Goal: Information Seeking & Learning: Learn about a topic

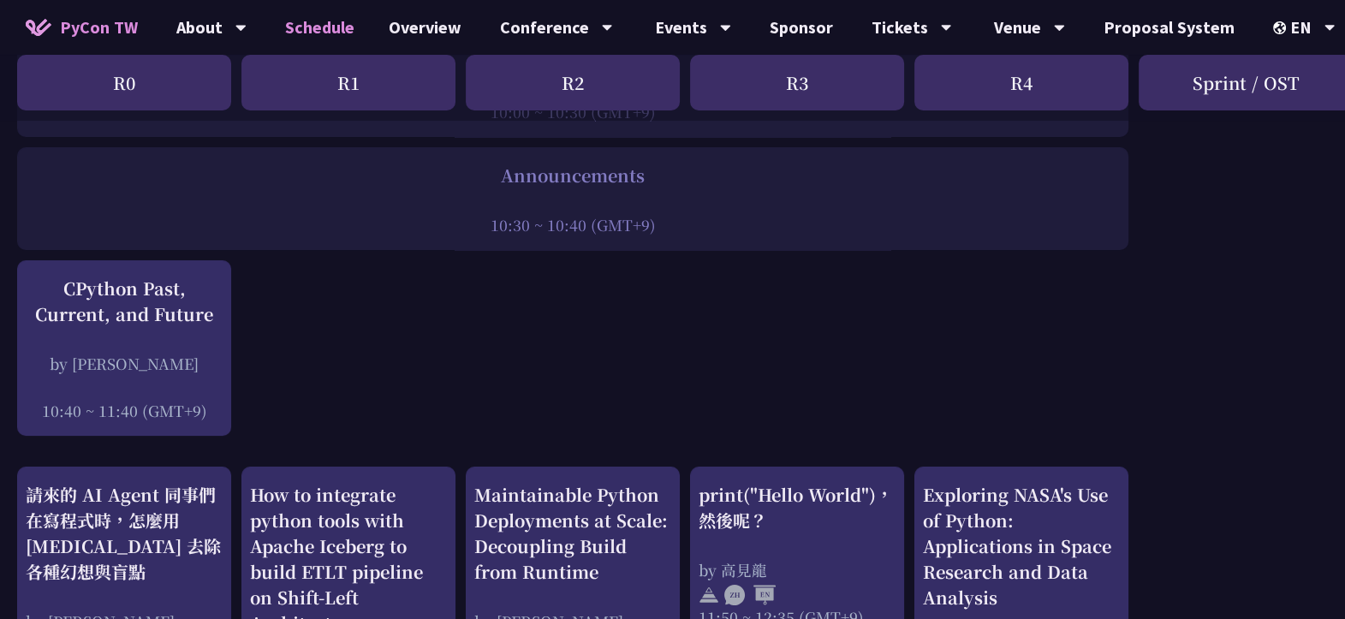
scroll to position [313, 0]
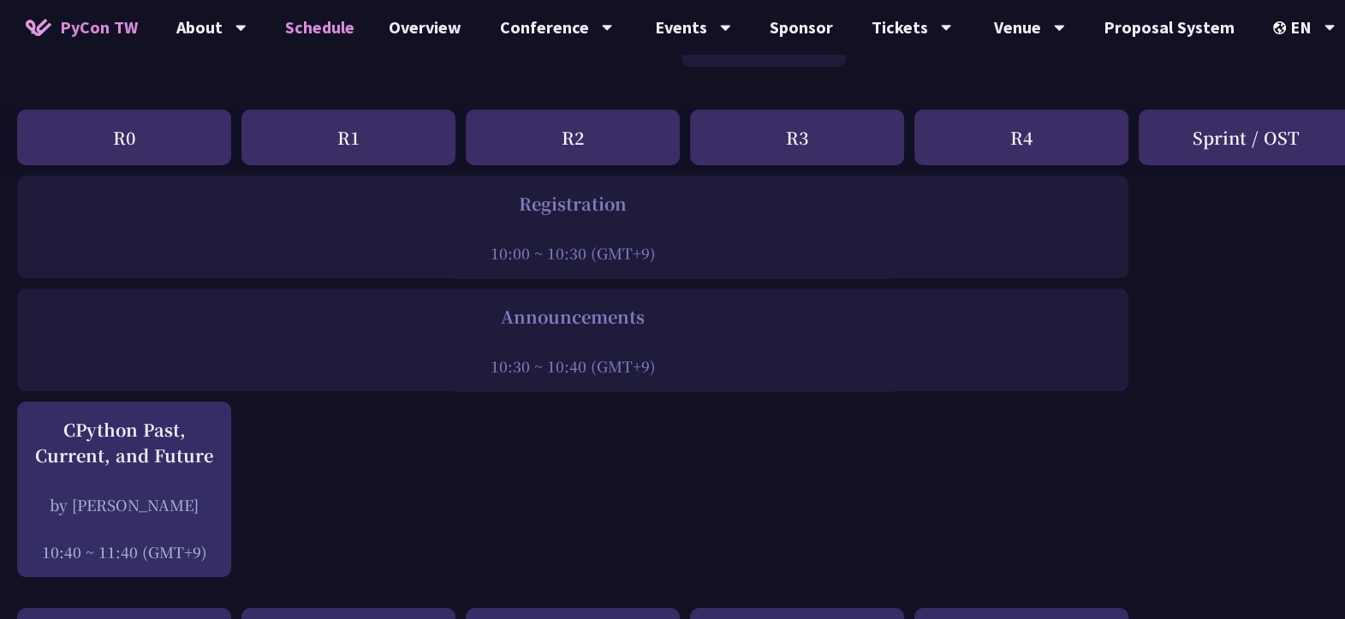
scroll to position [172, 0]
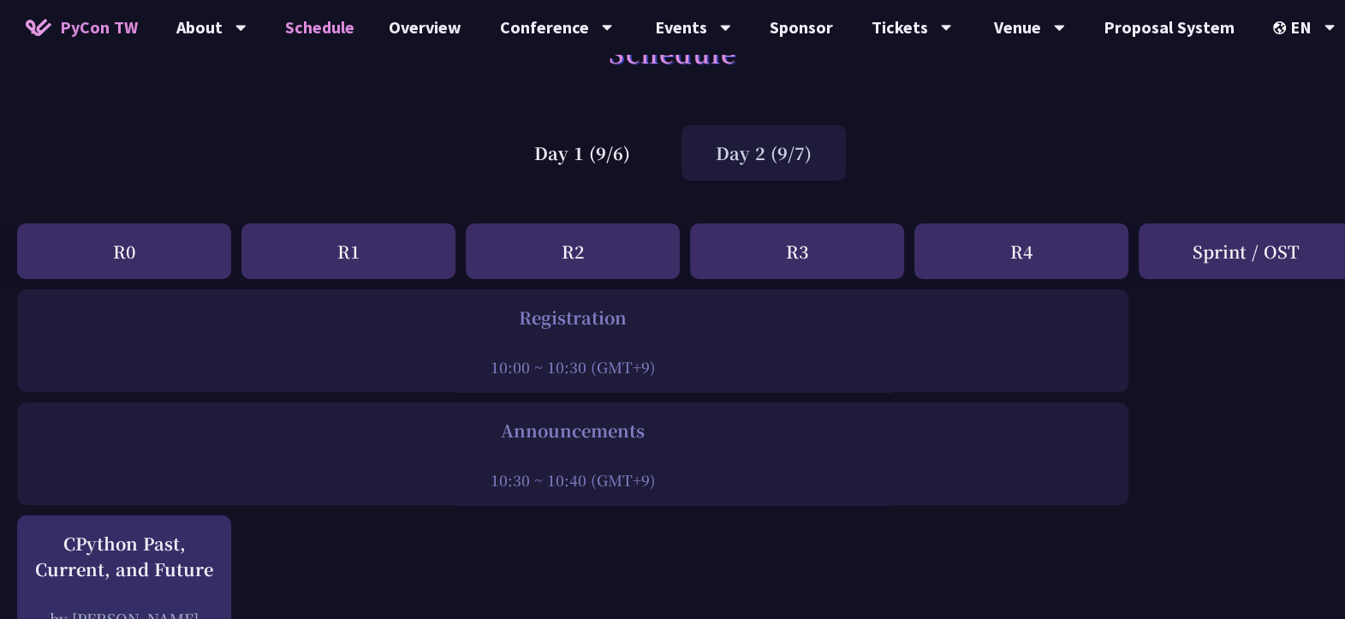
scroll to position [0, 0]
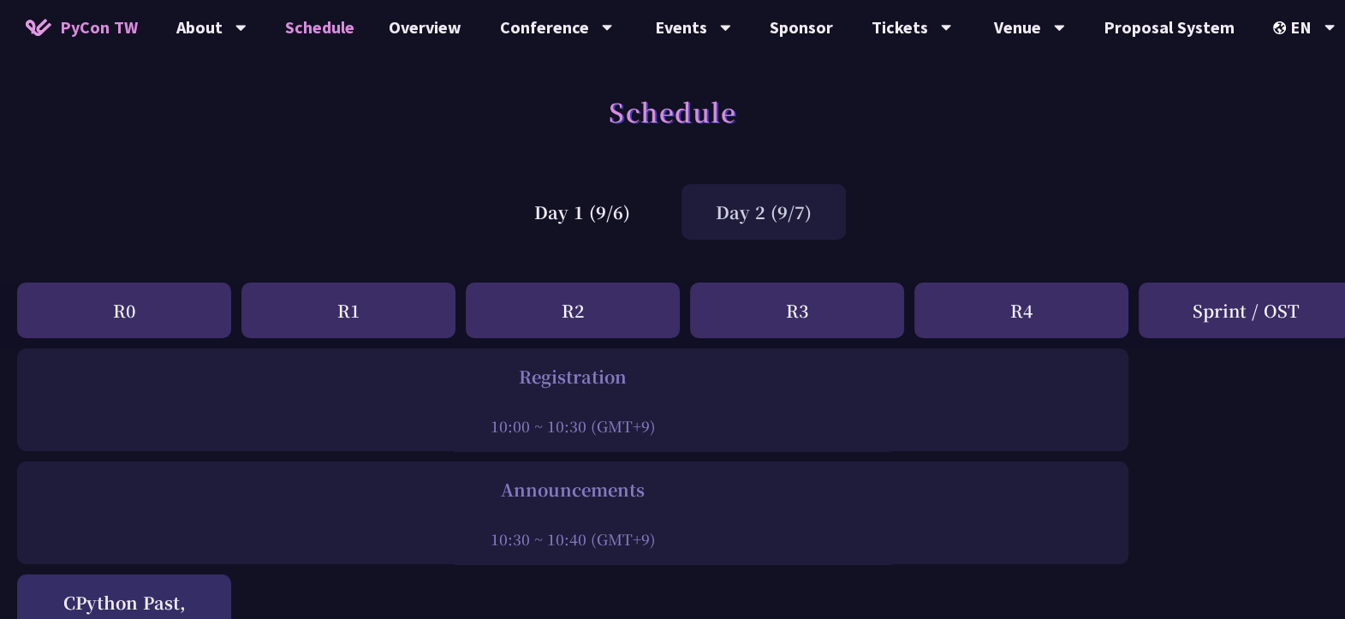
click at [561, 229] on div "Day 1 (9/6)" at bounding box center [582, 212] width 164 height 56
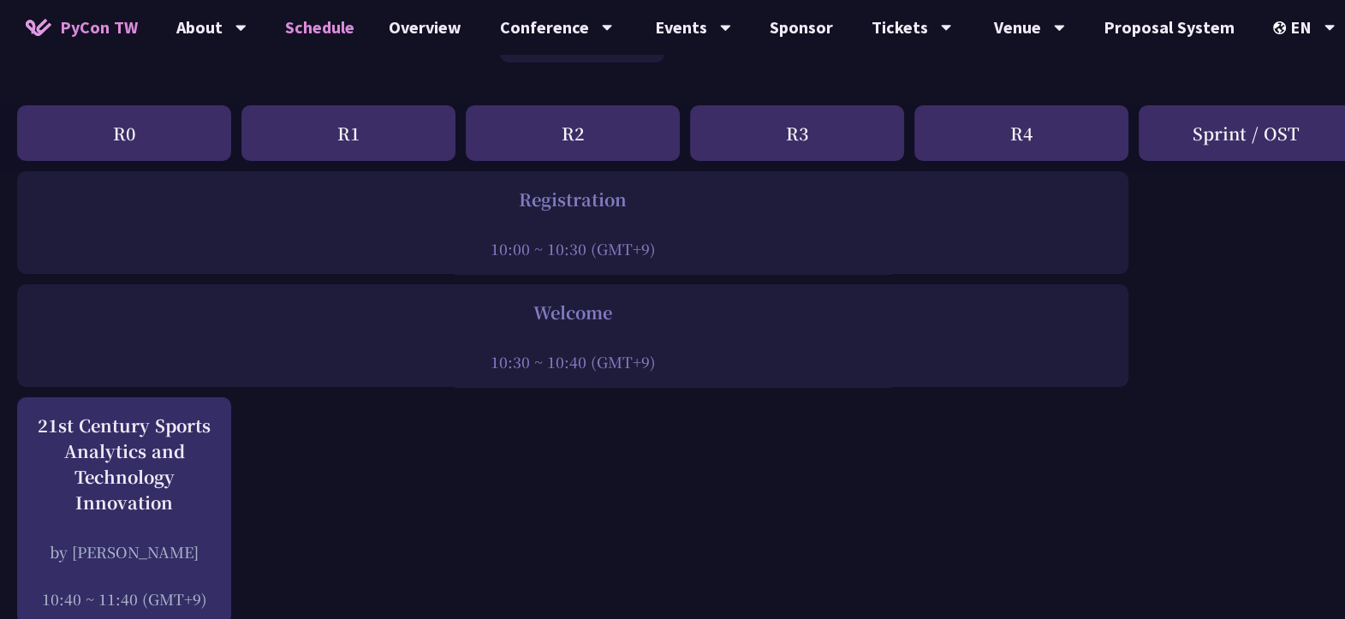
scroll to position [179, 0]
click at [159, 463] on div "21st Century Sports Analytics and Technology Innovation" at bounding box center [124, 462] width 197 height 103
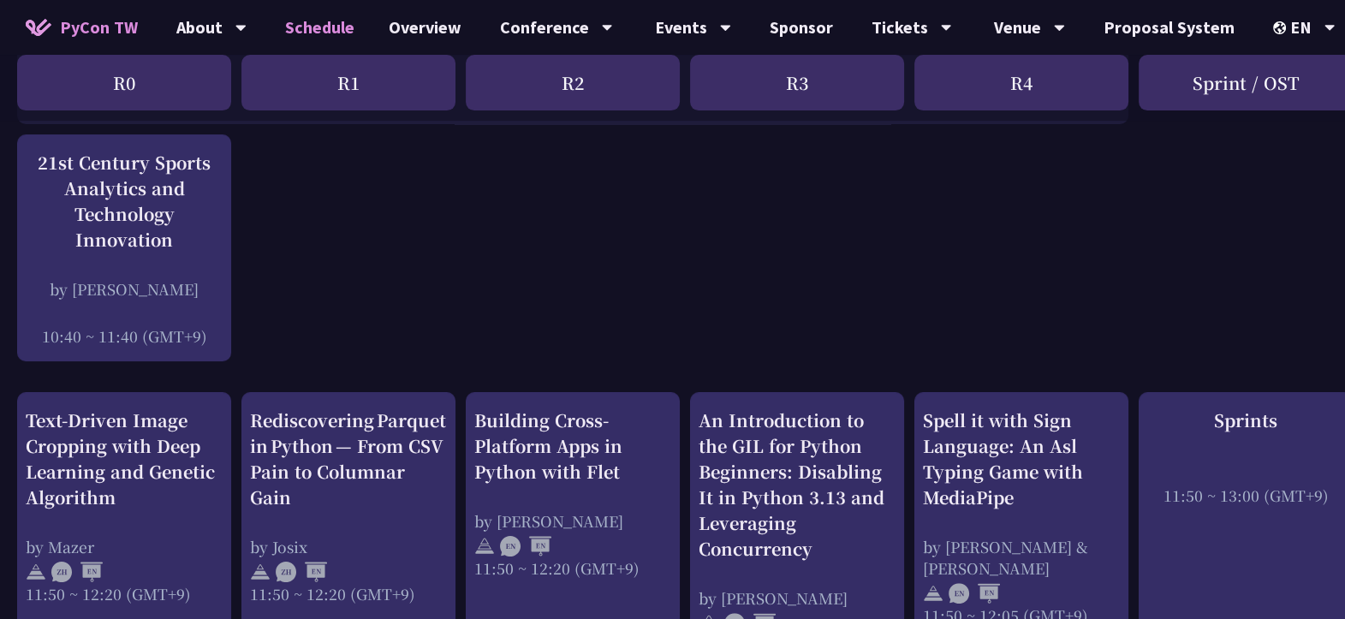
scroll to position [441, 0]
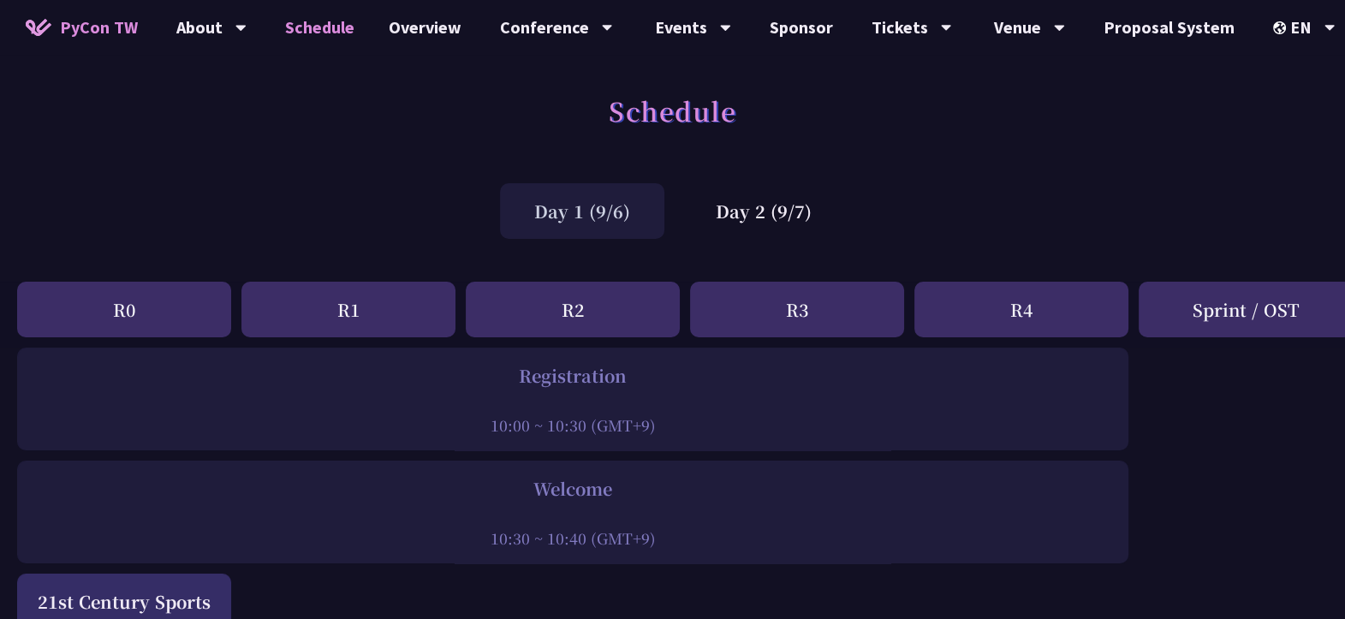
scroll to position [0, 0]
click at [764, 218] on div "Day 2 (9/7)" at bounding box center [764, 212] width 164 height 56
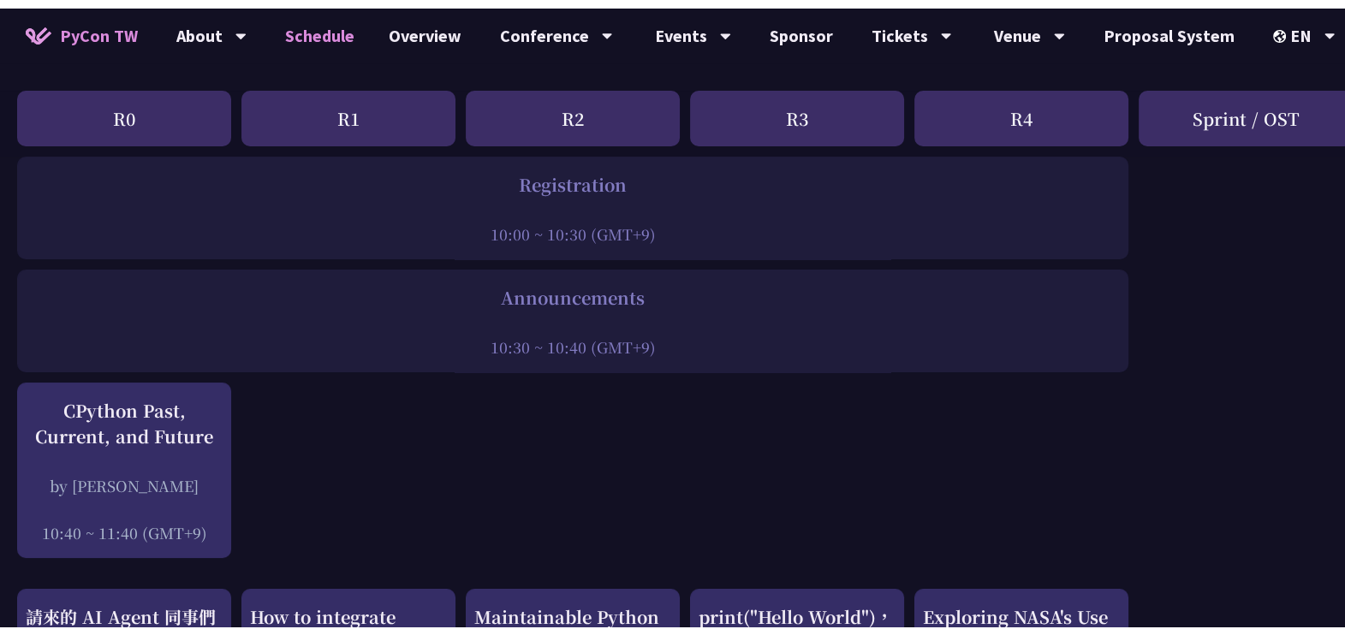
scroll to position [202, 0]
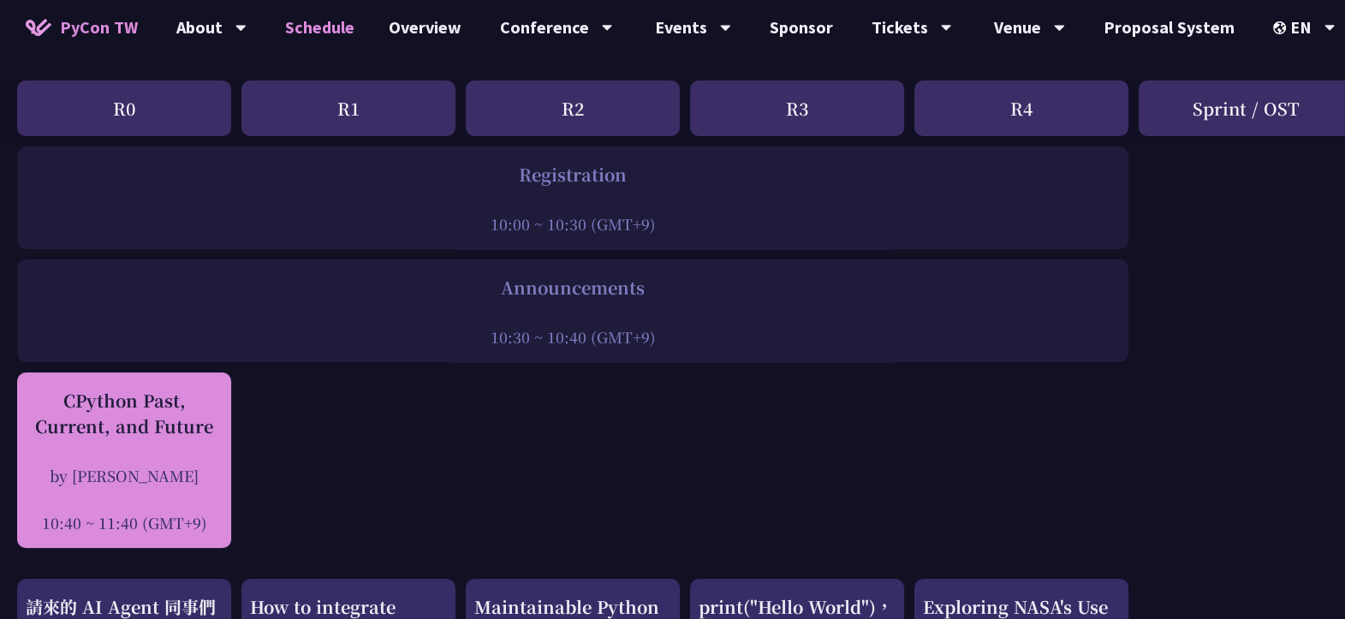
click at [154, 445] on div "CPython Past, Current, and Future by Donghee Na 10:40 ~ 11:40 (GMT+9)" at bounding box center [124, 461] width 197 height 146
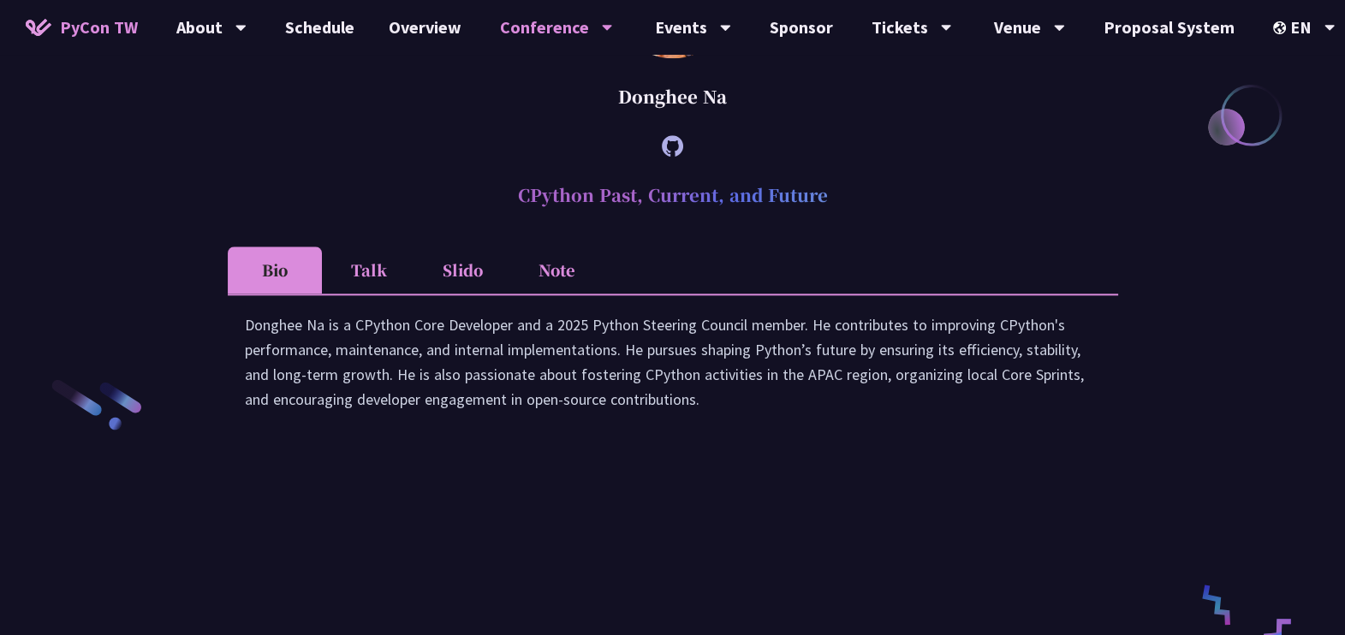
scroll to position [2019, 0]
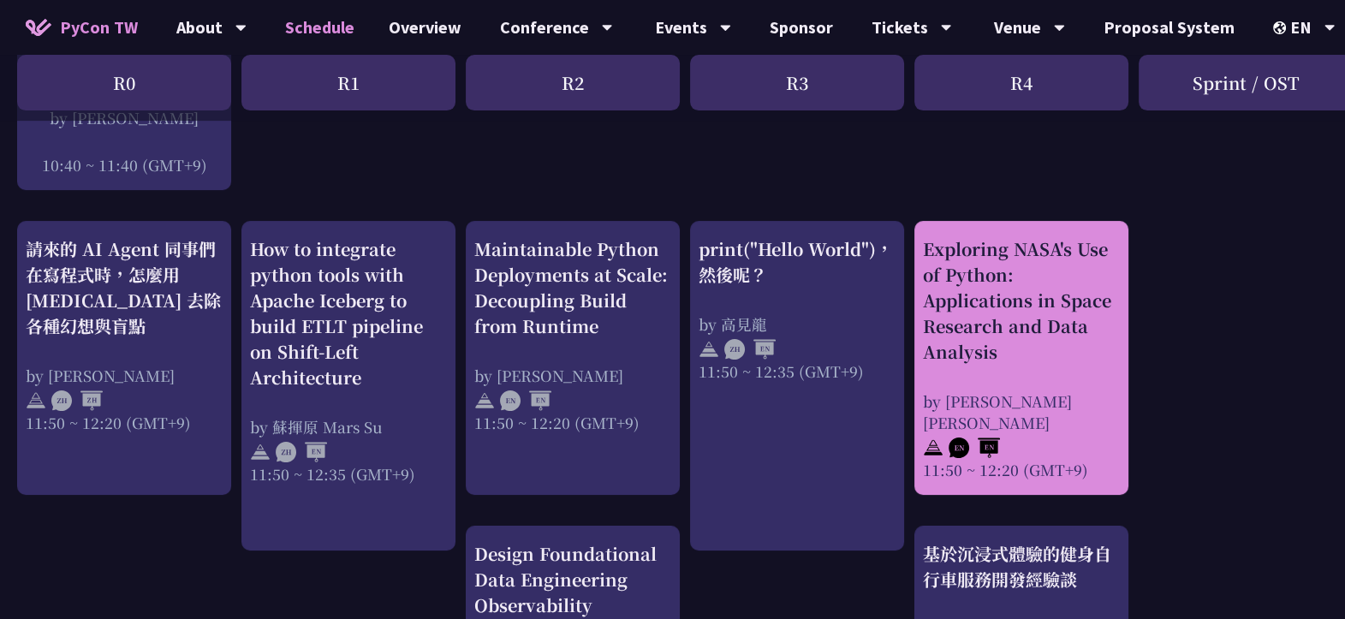
scroll to position [570, 0]
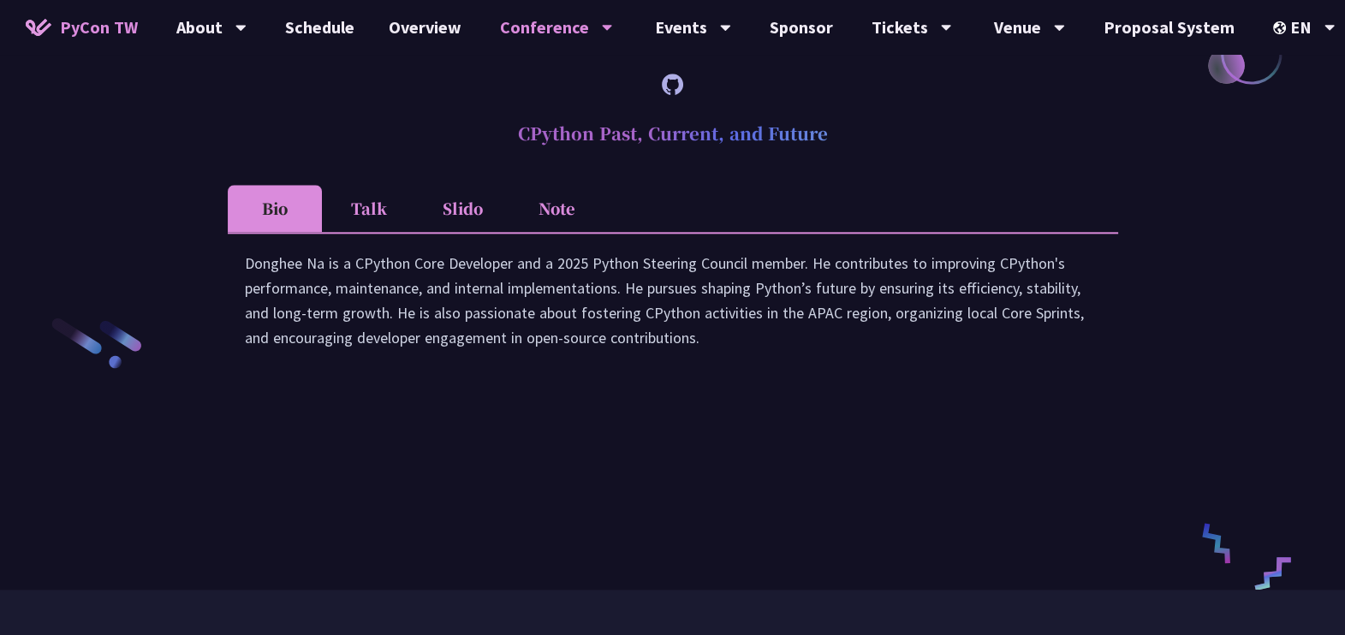
scroll to position [2453, 0]
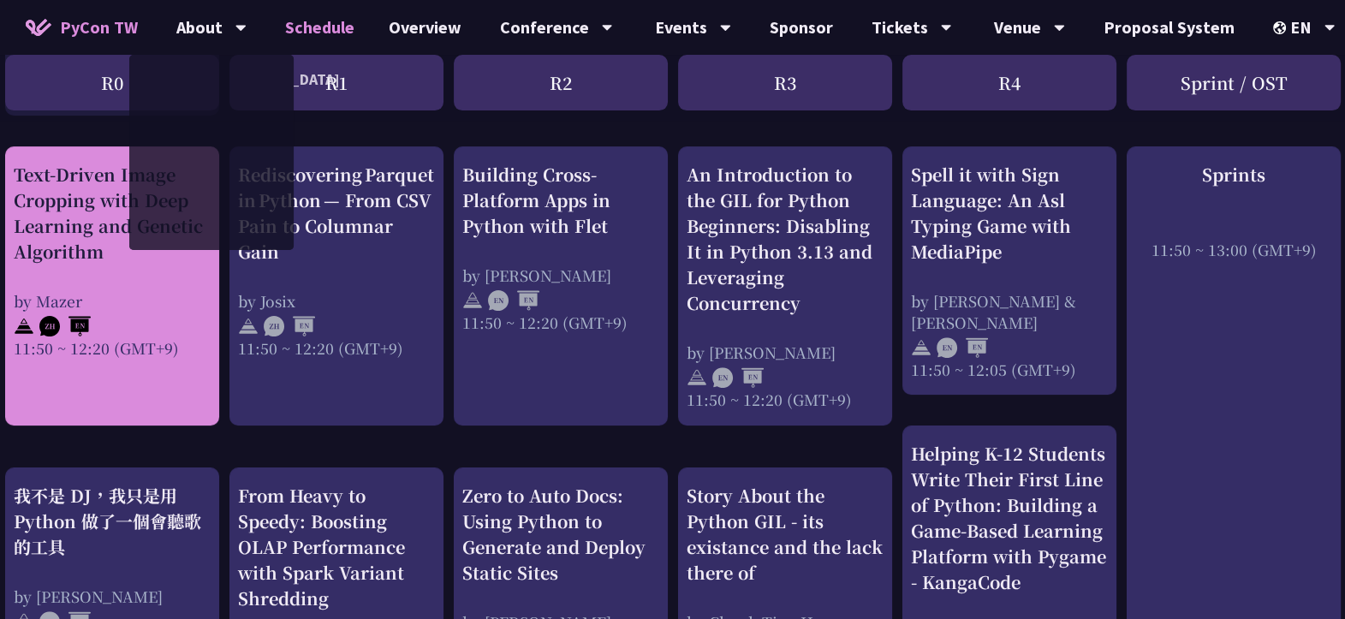
click at [87, 202] on div "Text-Driven Image Cropping with Deep Learning and Genetic Algorithm" at bounding box center [112, 213] width 197 height 103
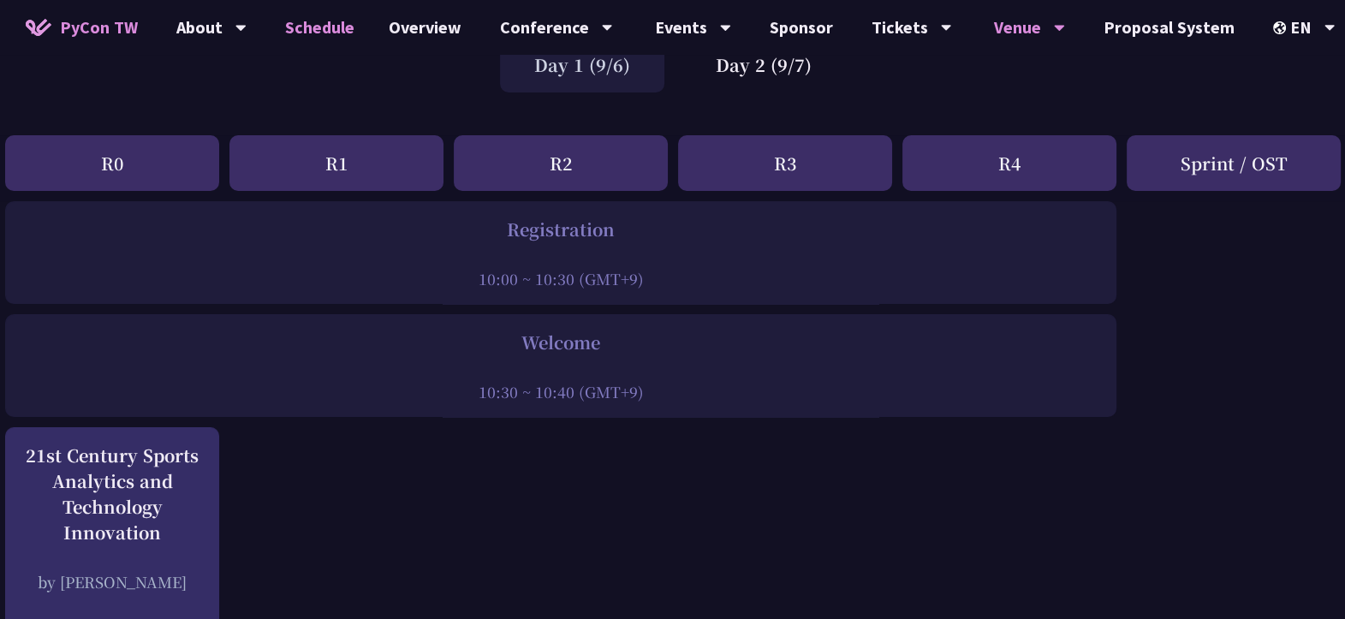
scroll to position [0, 12]
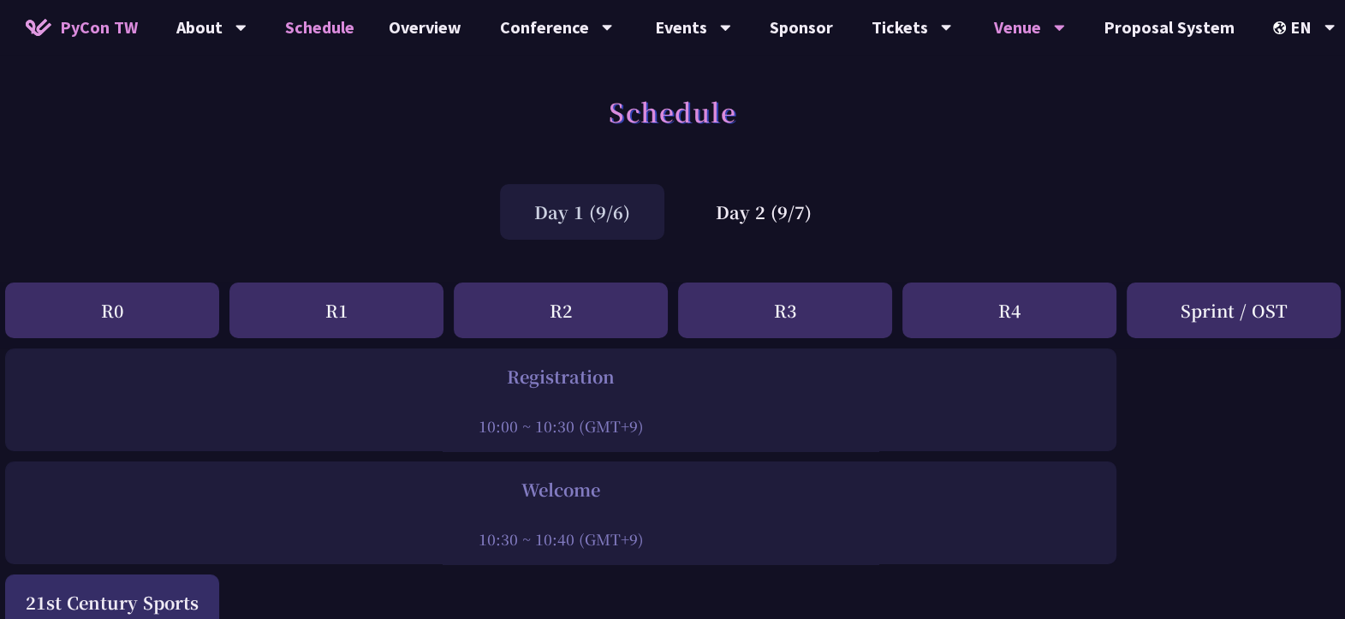
click at [801, 209] on div "Day 2 (9/7)" at bounding box center [764, 212] width 164 height 56
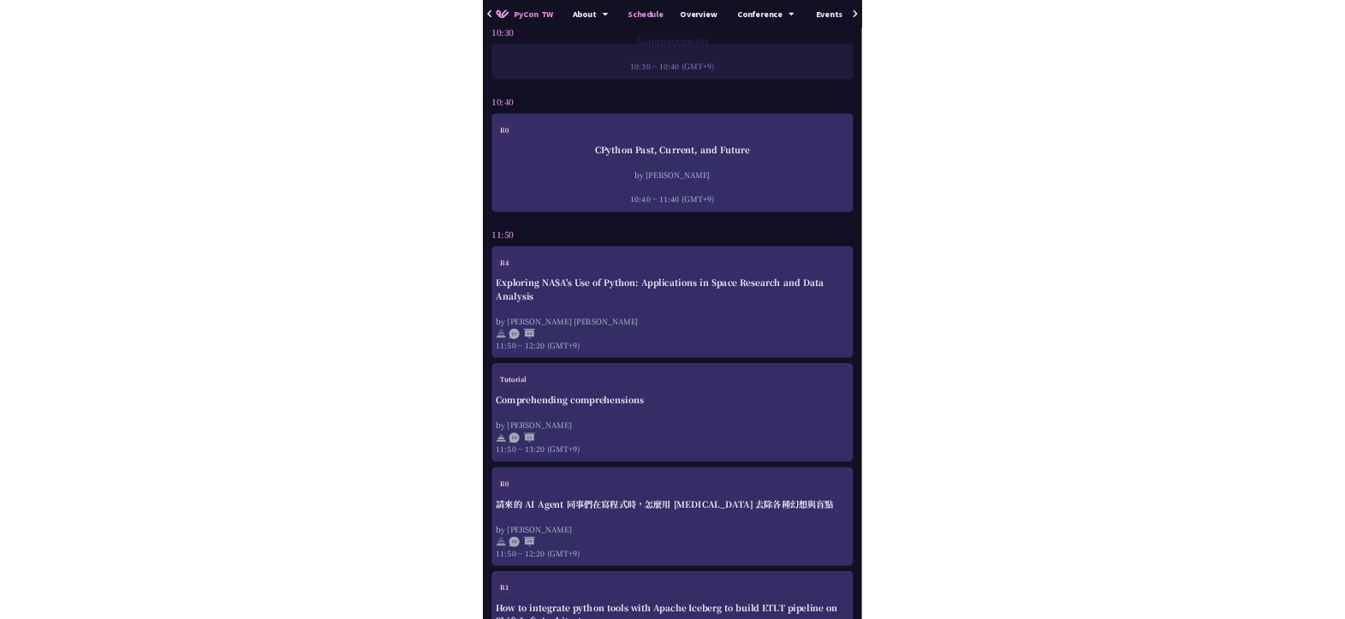
scroll to position [444, 12]
